Goal: Information Seeking & Learning: Learn about a topic

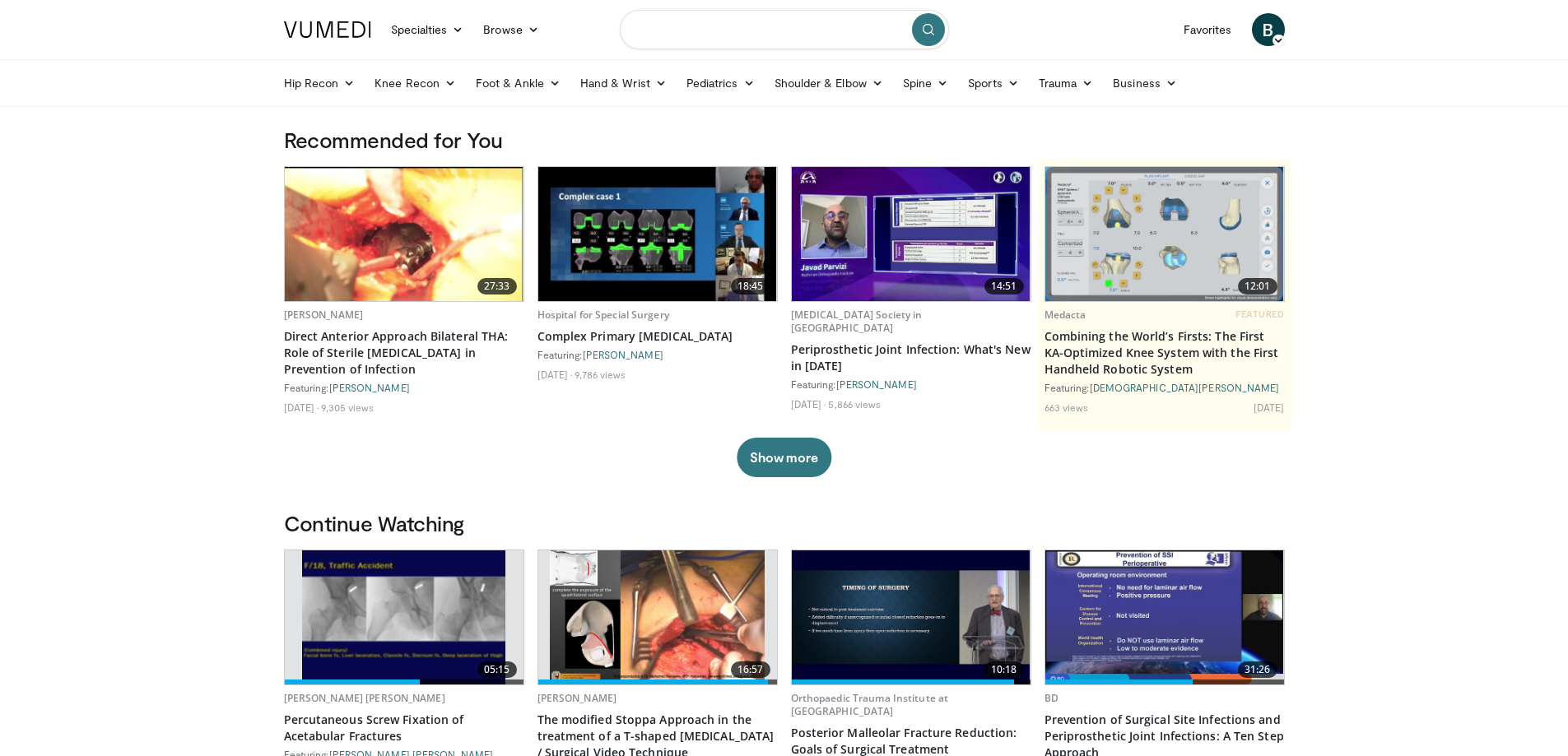
click at [797, 35] on input "Search topics, interventions" at bounding box center [784, 30] width 329 height 39
type input "**********"
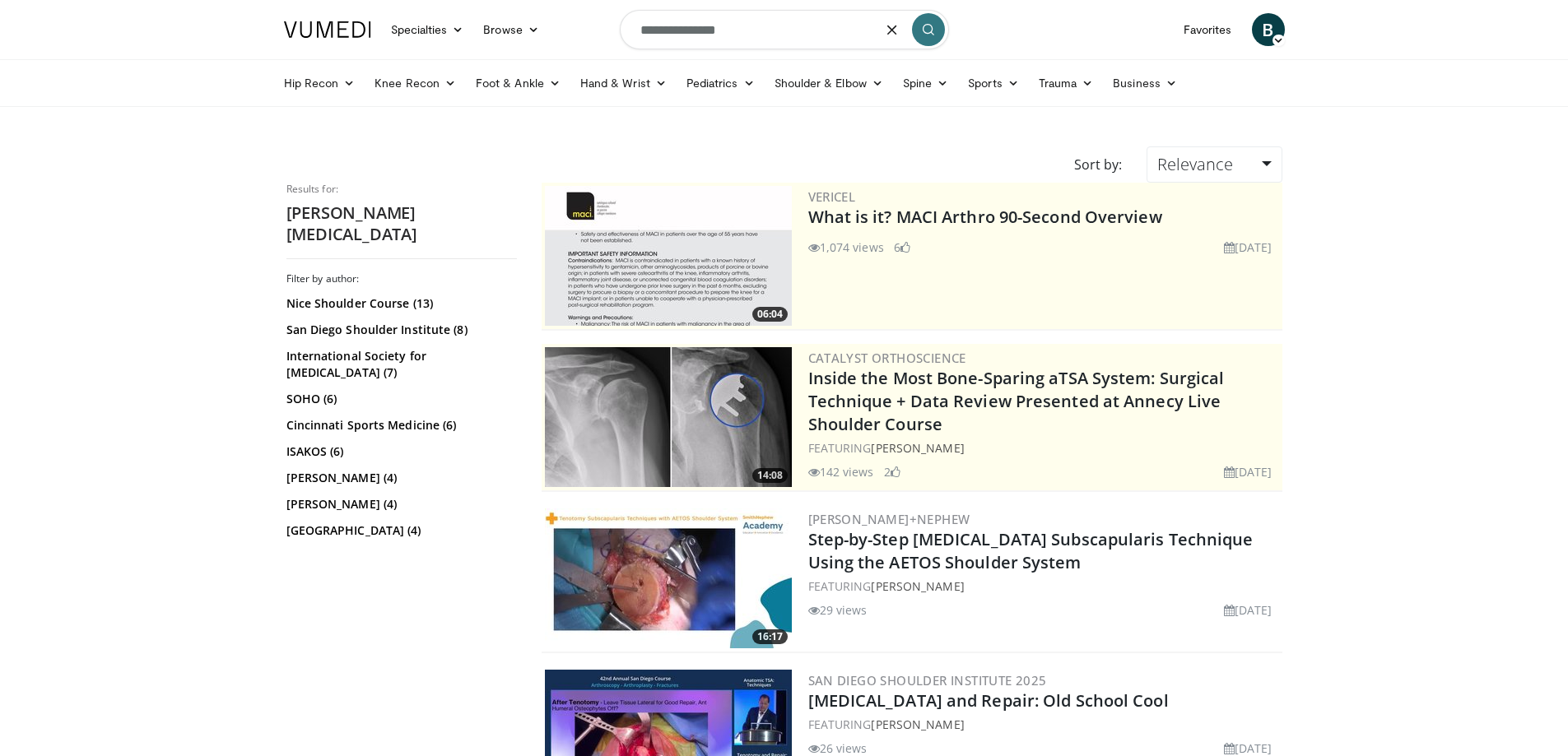
drag, startPoint x: 742, startPoint y: 31, endPoint x: 621, endPoint y: 31, distance: 121.0
click at [624, 31] on input "**********" at bounding box center [784, 30] width 329 height 39
type input "**********"
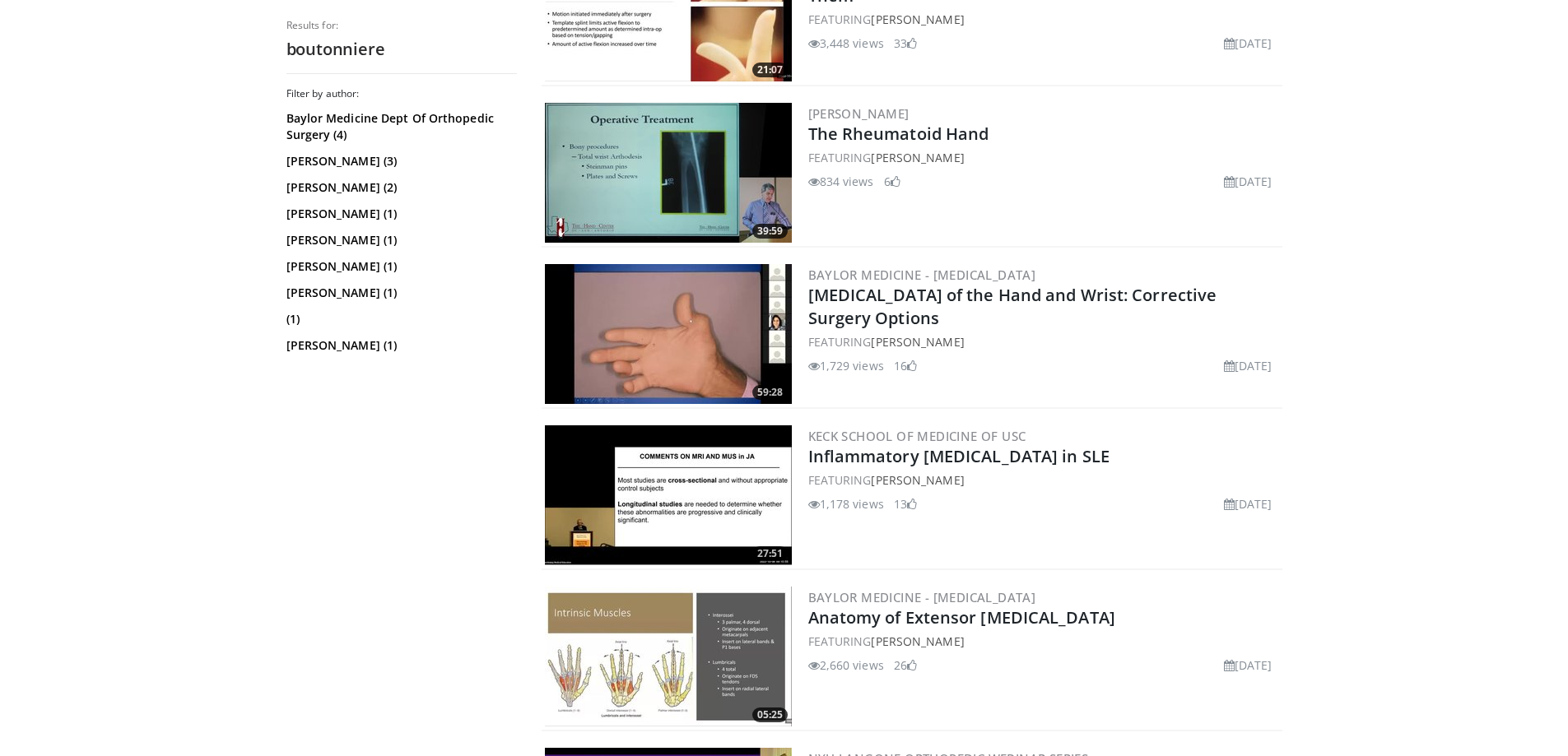
scroll to position [2138, 0]
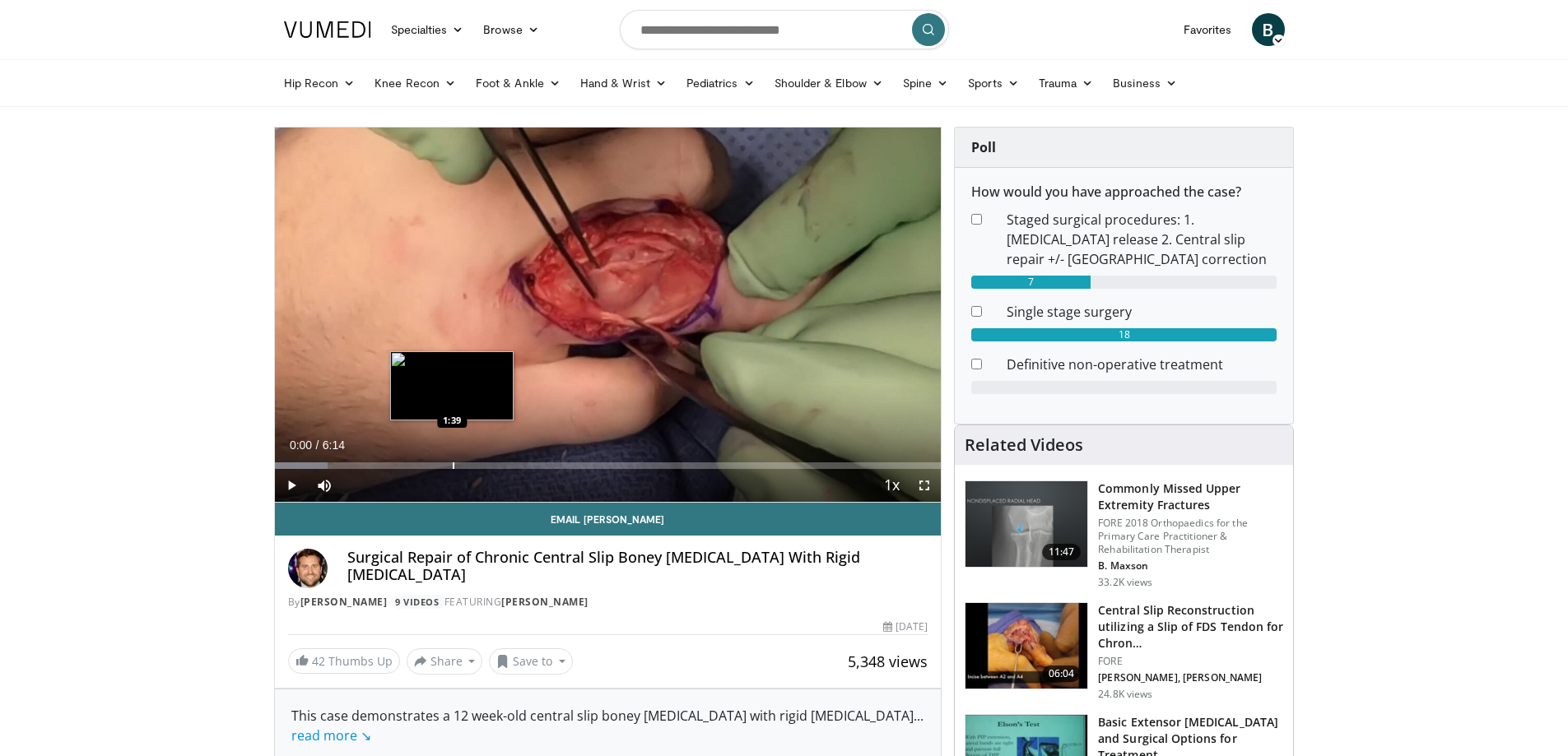
click at [453, 463] on div "Progress Bar" at bounding box center [454, 465] width 2 height 7
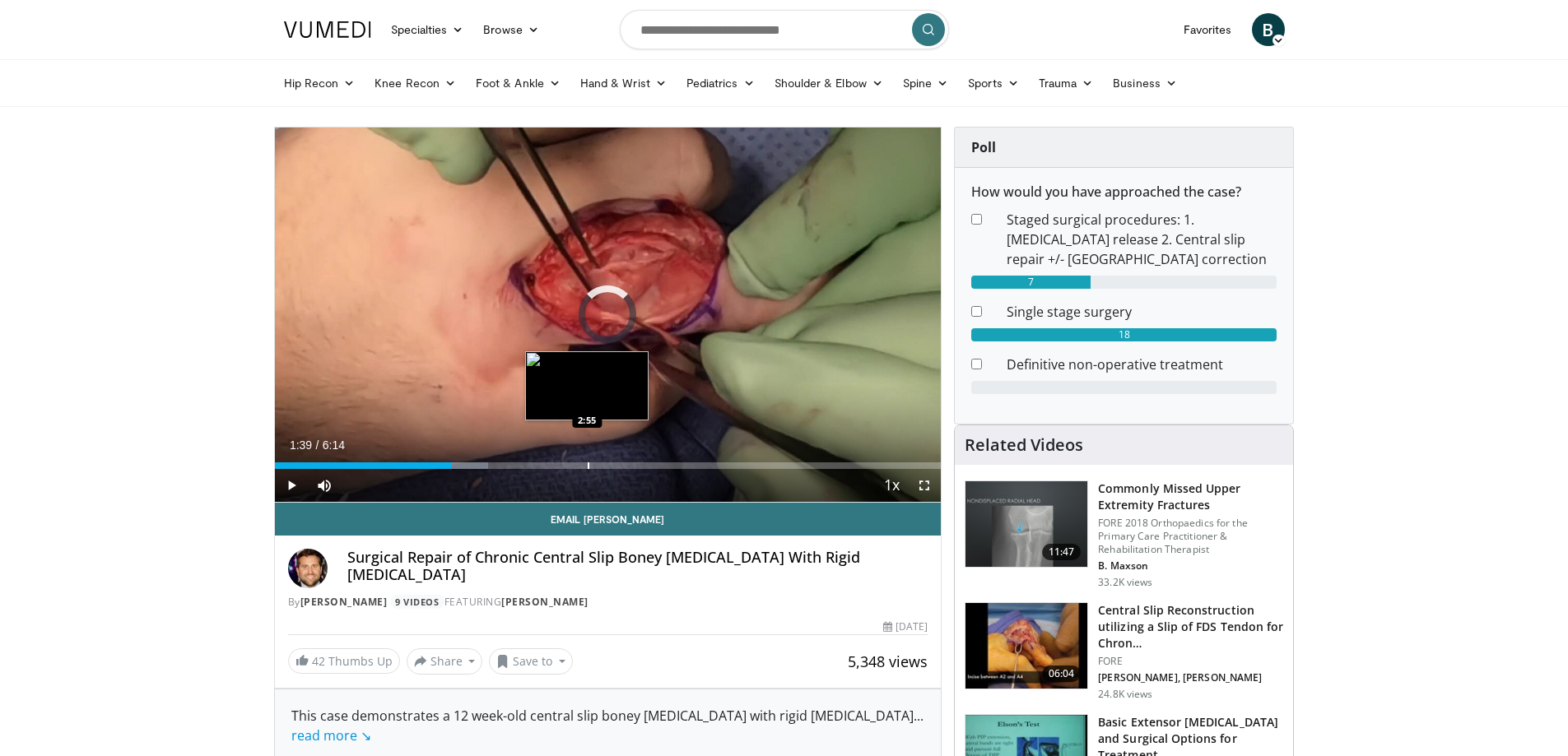
click at [587, 465] on div "Progress Bar" at bounding box center [588, 465] width 2 height 7
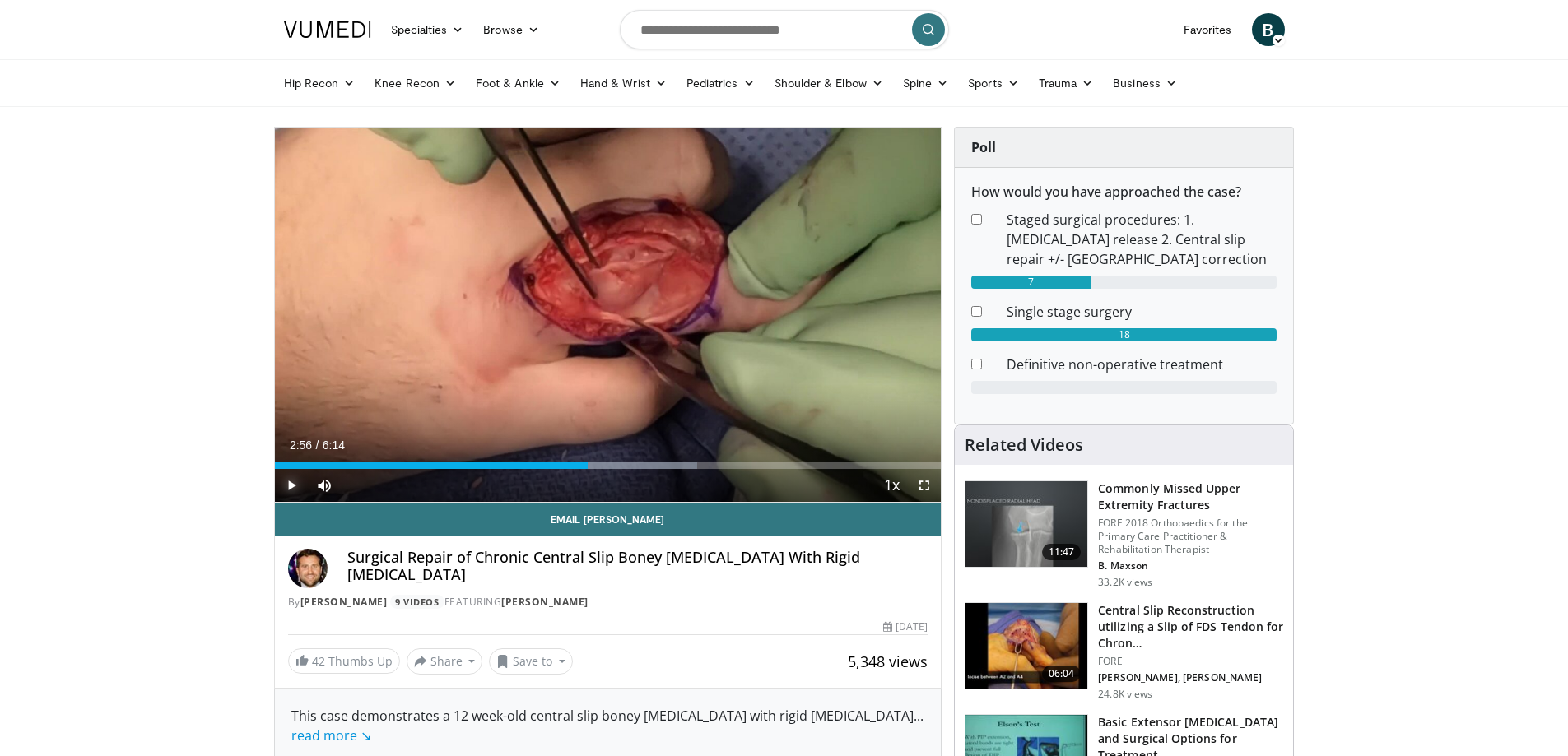
click at [289, 488] on span "Video Player" at bounding box center [290, 484] width 33 height 33
click at [631, 462] on div "Progress Bar" at bounding box center [631, 465] width 2 height 7
click at [722, 460] on div "Loaded : 74.75% 3:38 4:11" at bounding box center [608, 461] width 667 height 16
click at [783, 468] on div "Progress Bar" at bounding box center [784, 465] width 2 height 7
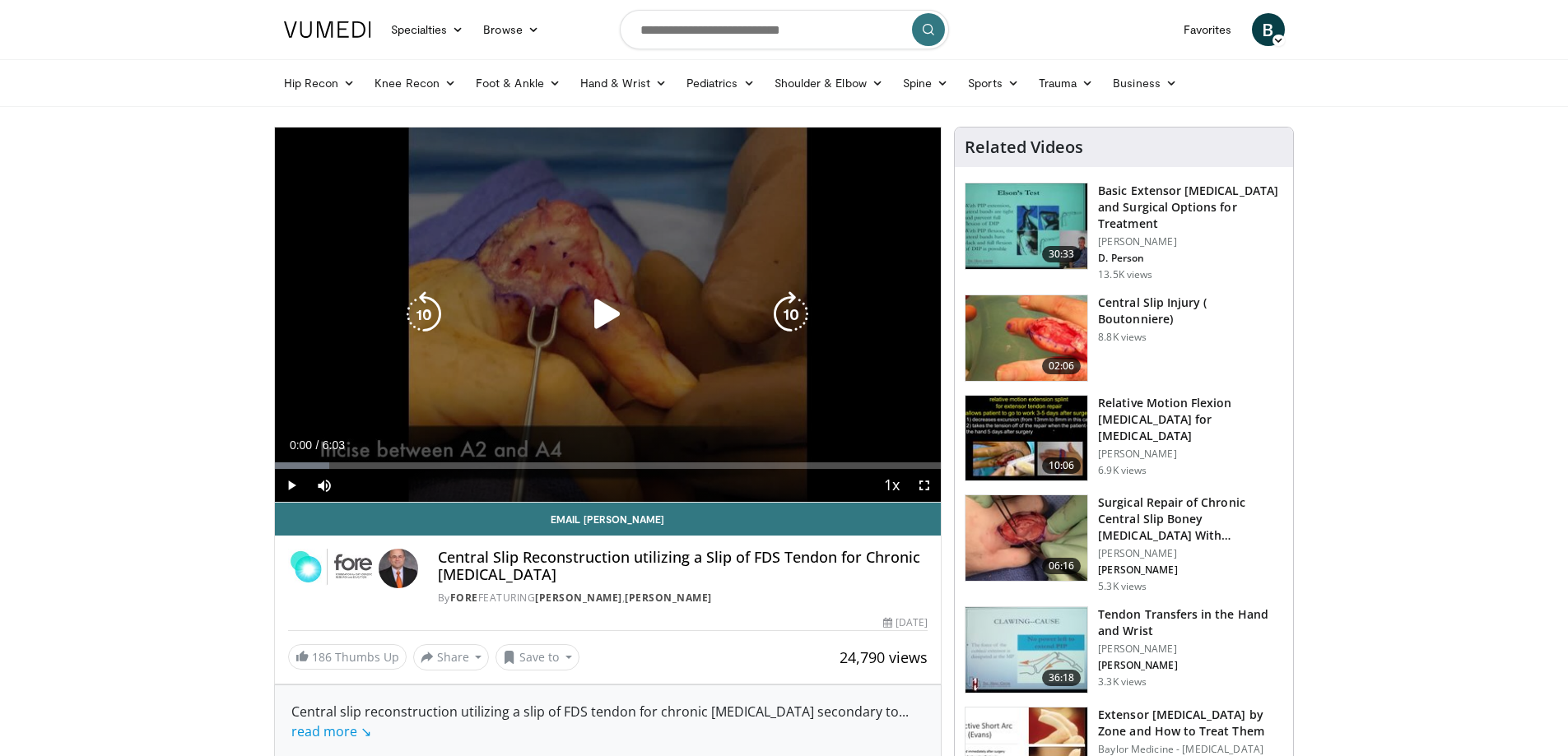
click at [608, 322] on icon "Video Player" at bounding box center [607, 314] width 46 height 46
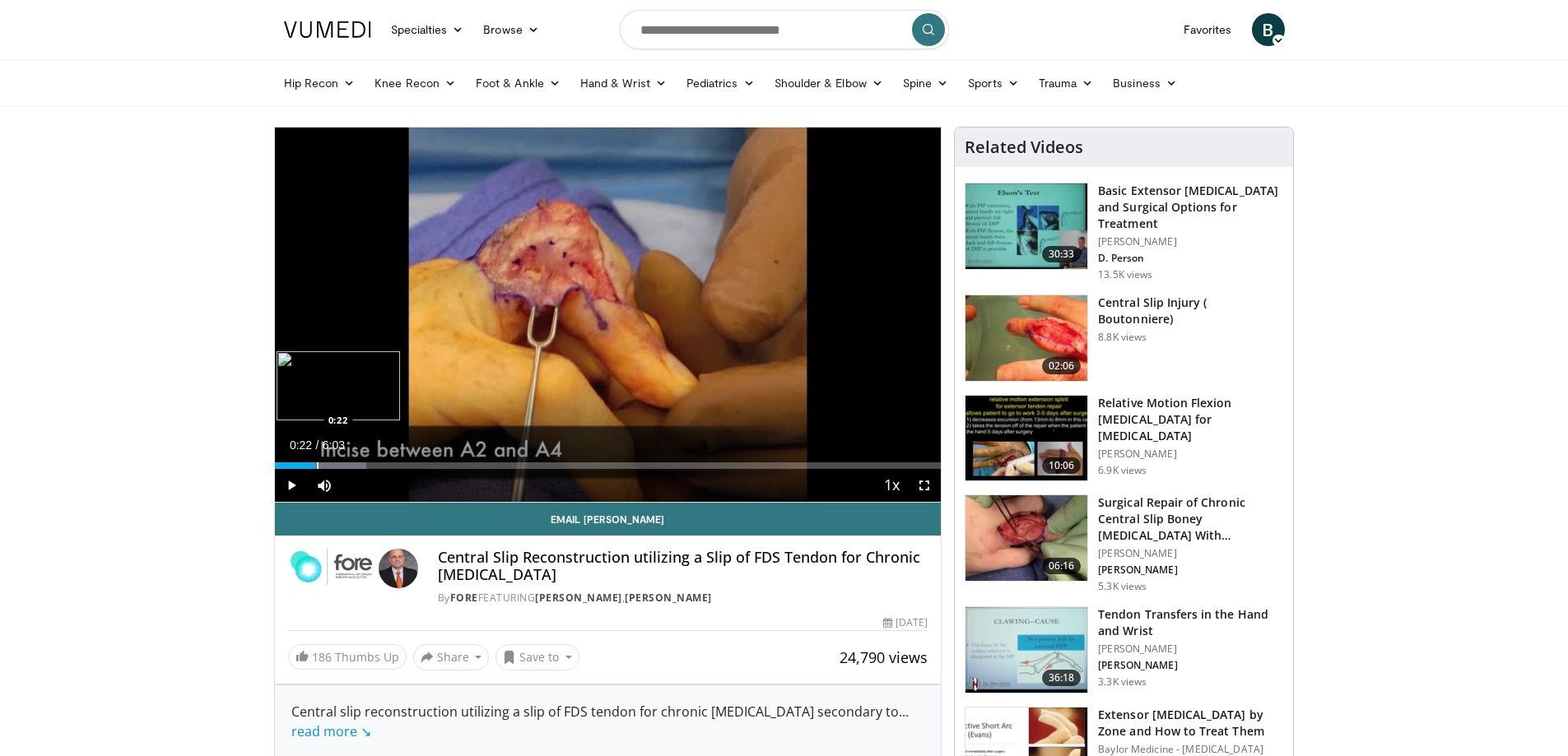
click at [317, 464] on div "Progress Bar" at bounding box center [318, 465] width 2 height 7
click at [347, 462] on div "Progress Bar" at bounding box center [347, 465] width 2 height 7
click at [385, 460] on div "Loaded : 30.20% 0:41 1:00" at bounding box center [608, 461] width 667 height 16
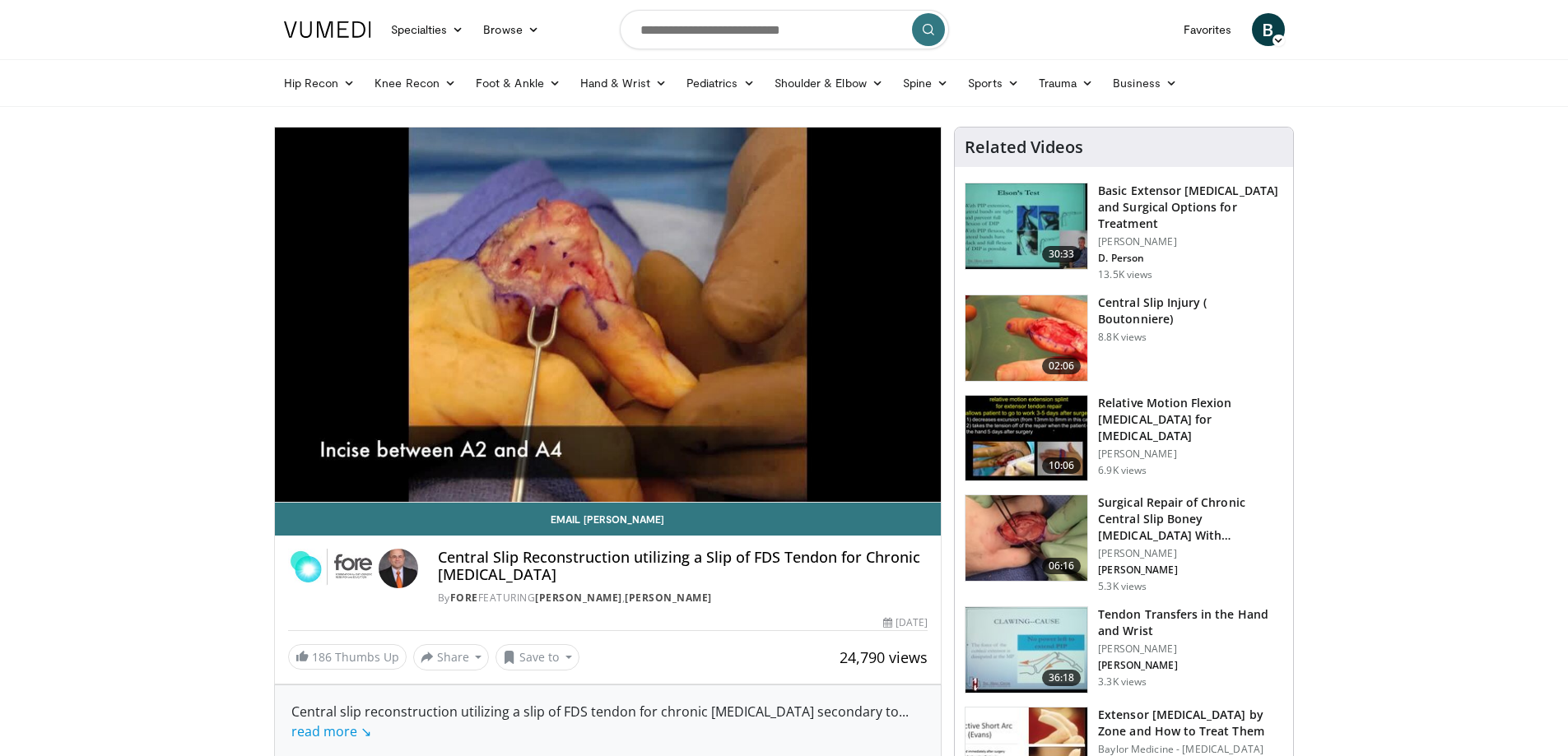
click at [1155, 300] on h3 "Central Slip Injury ( Boutonniere)" at bounding box center [1191, 310] width 185 height 33
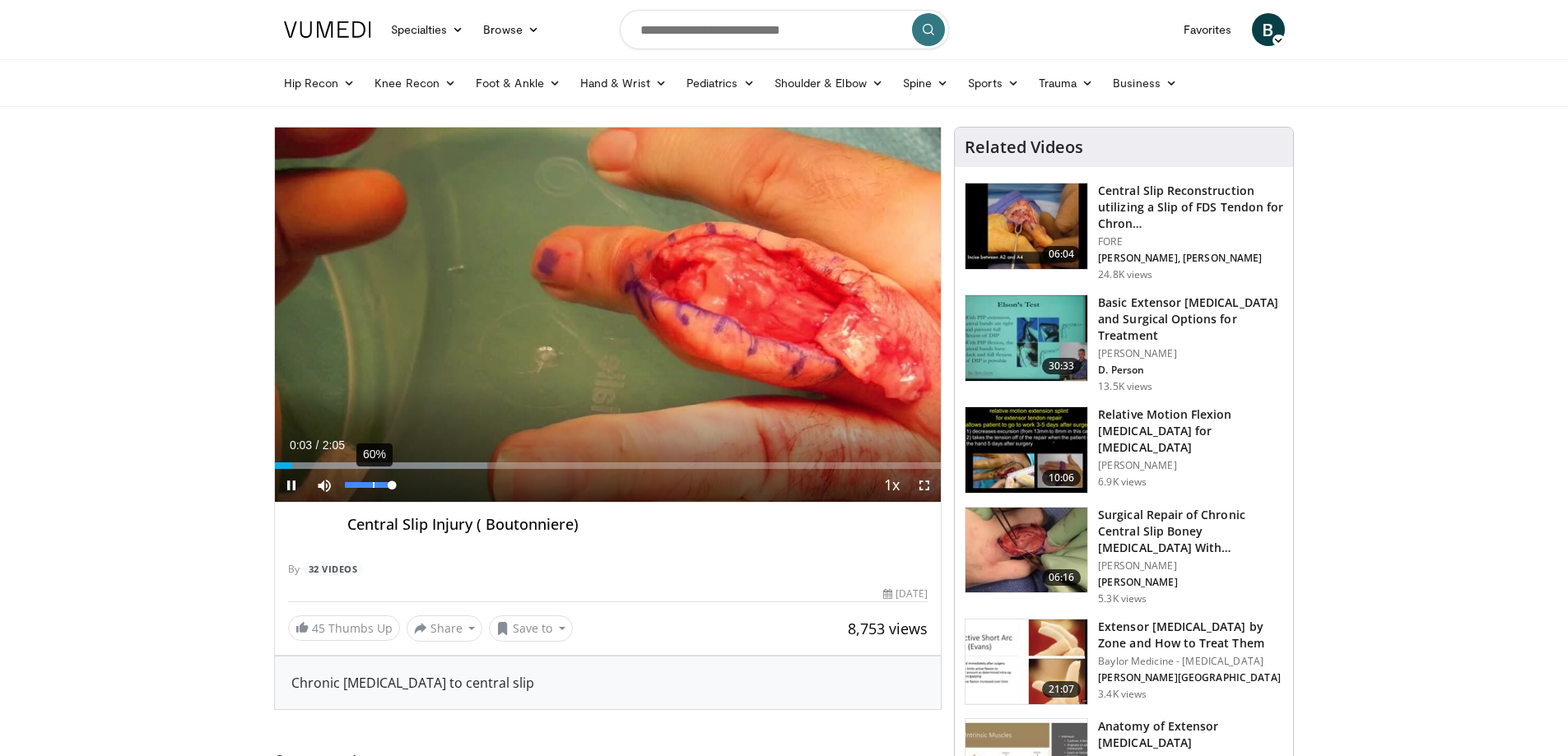
click at [374, 476] on div "60%" at bounding box center [369, 484] width 58 height 33
click at [369, 487] on div "51%" at bounding box center [368, 484] width 47 height 6
click at [364, 483] on div "Volume Level" at bounding box center [354, 484] width 20 height 6
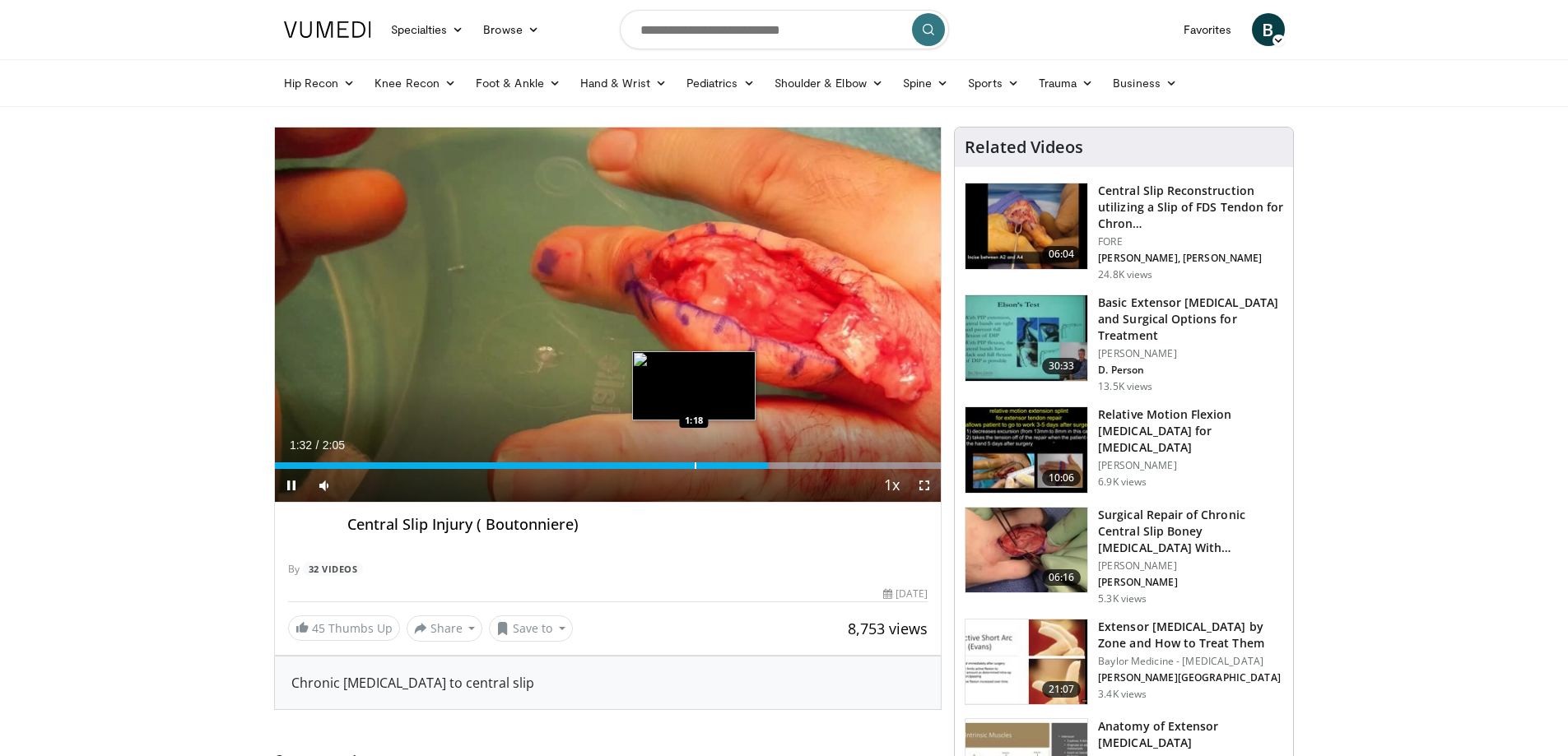
click at [694, 458] on div "Loaded : 100.00% 1:32 1:18" at bounding box center [608, 461] width 667 height 16
click at [673, 463] on div "Progress Bar" at bounding box center [674, 465] width 2 height 7
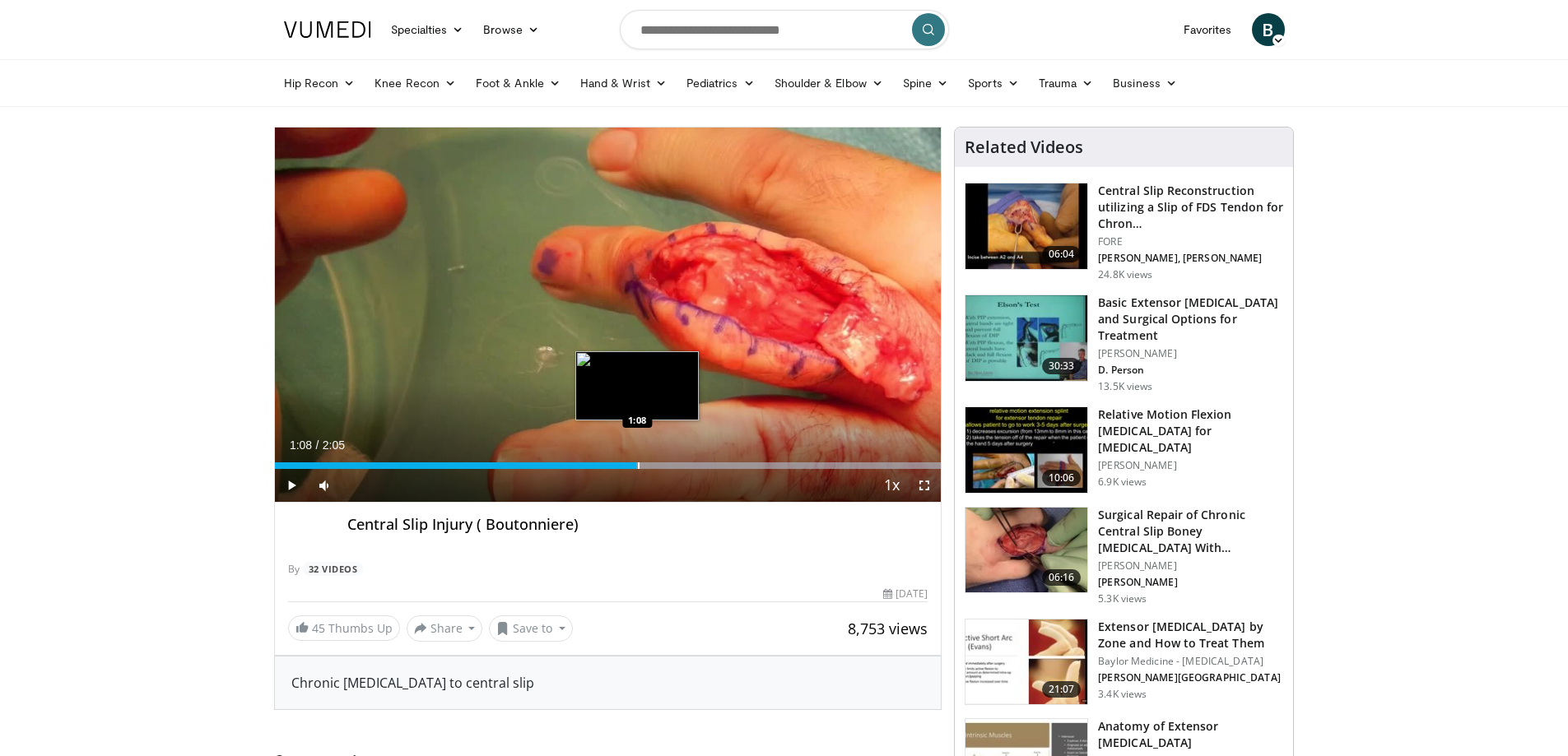
click at [638, 465] on div "Progress Bar" at bounding box center [639, 465] width 2 height 7
click at [610, 457] on div "Loaded : 100.00% 1:03 1:03" at bounding box center [608, 461] width 667 height 16
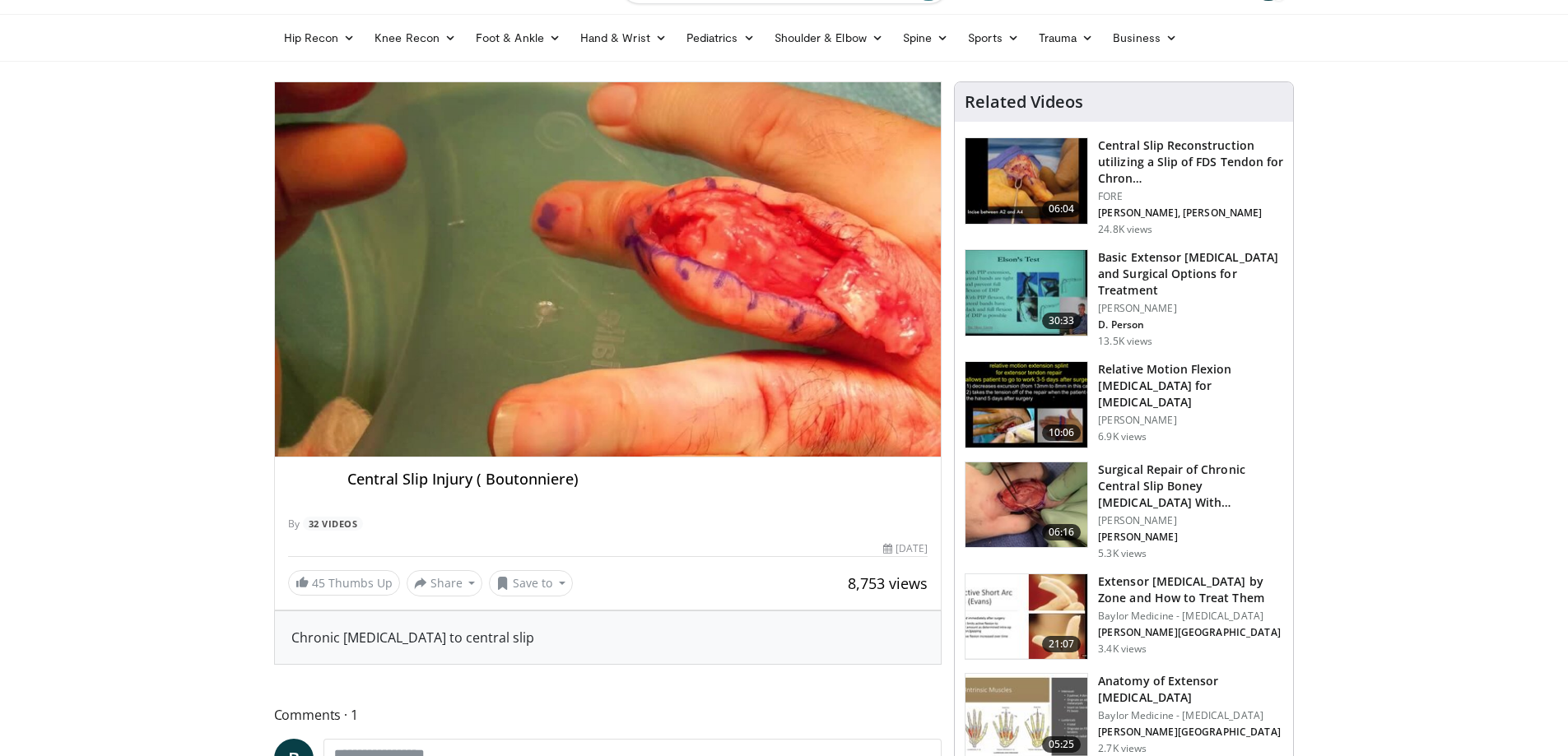
scroll to position [82, 0]
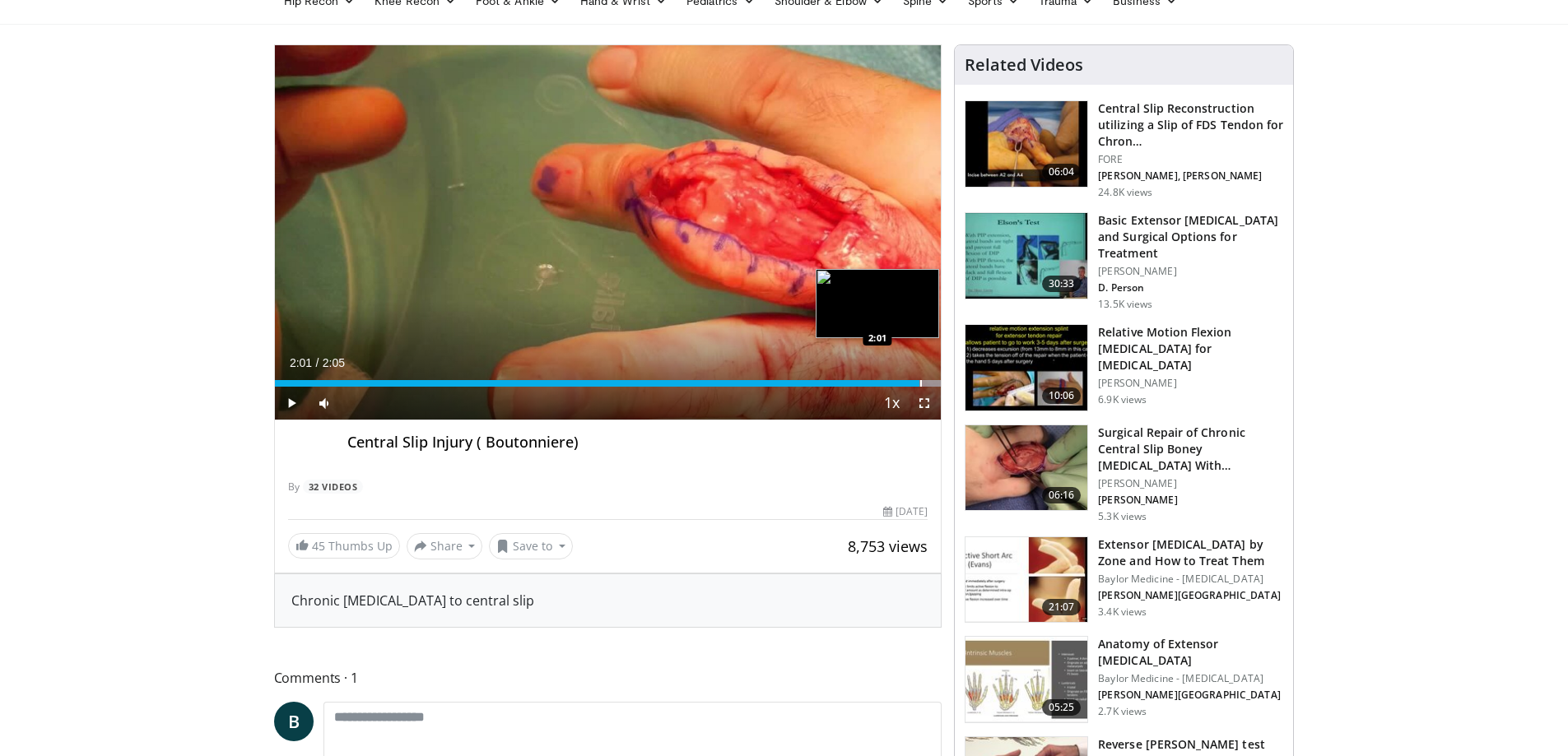
click at [919, 377] on div "Loaded : 100.00% 1:49 2:01" at bounding box center [608, 378] width 667 height 16
